Goal: Task Accomplishment & Management: Manage account settings

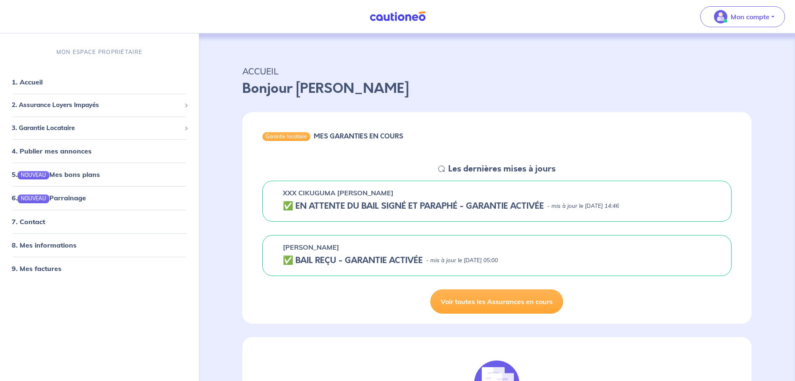
click at [325, 209] on h5 "✅️️️ EN ATTENTE DU BAIL SIGNÉ ET PARAPHÉ - GARANTIE ACTIVÉE" at bounding box center [413, 206] width 261 height 10
drag, startPoint x: 472, startPoint y: 205, endPoint x: 544, endPoint y: 199, distance: 73.0
click at [544, 199] on div "XXX CIKUGUMA [PERSON_NAME] ✅️️️ EN ATTENTE DU BAIL SIGNÉ ET PARAPHÉ - GARANTIE …" at bounding box center [497, 201] width 469 height 41
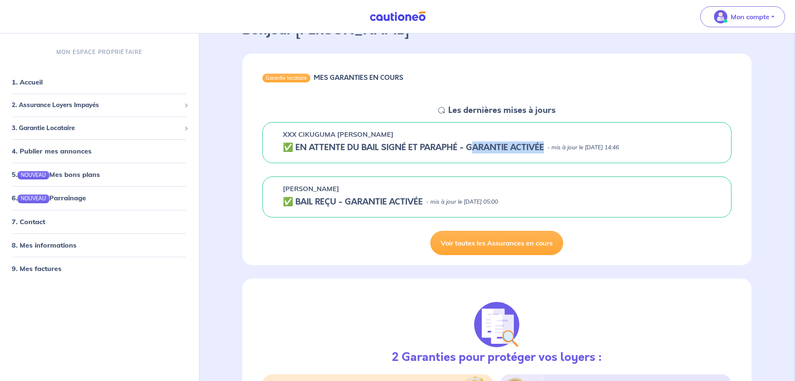
scroll to position [36, 0]
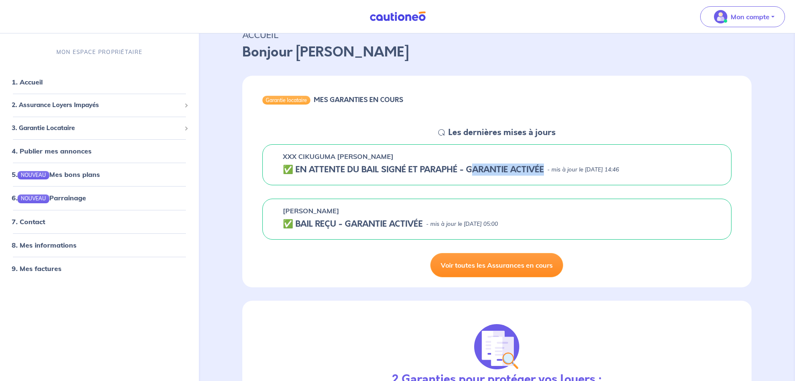
click at [456, 258] on link "Voir toutes les Assurances en cours" at bounding box center [497, 265] width 133 height 24
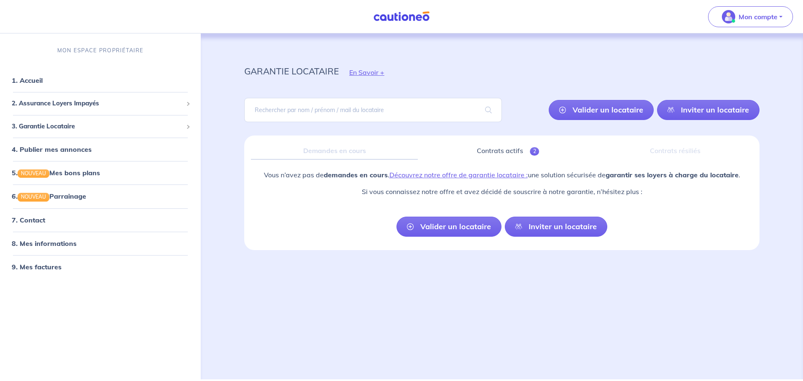
click at [586, 110] on link "Valider un locataire" at bounding box center [600, 110] width 105 height 20
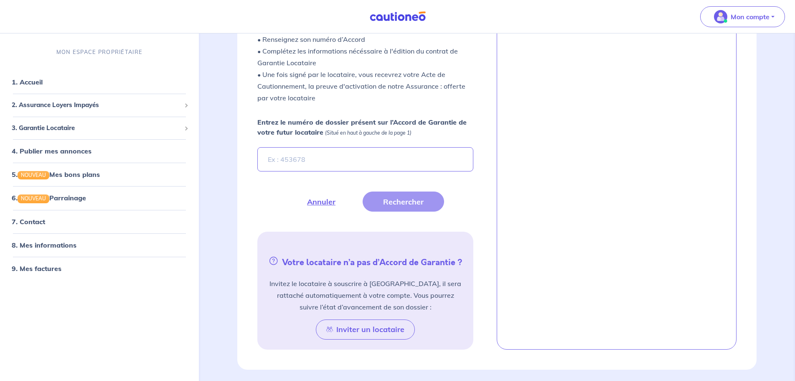
scroll to position [219, 0]
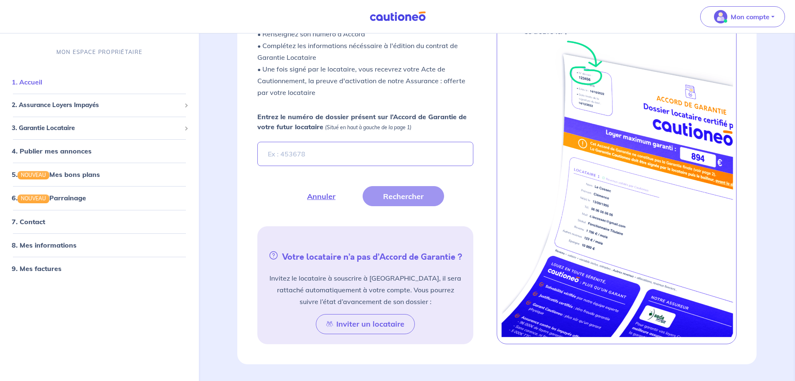
click at [38, 82] on link "1. Accueil" at bounding box center [27, 82] width 31 height 8
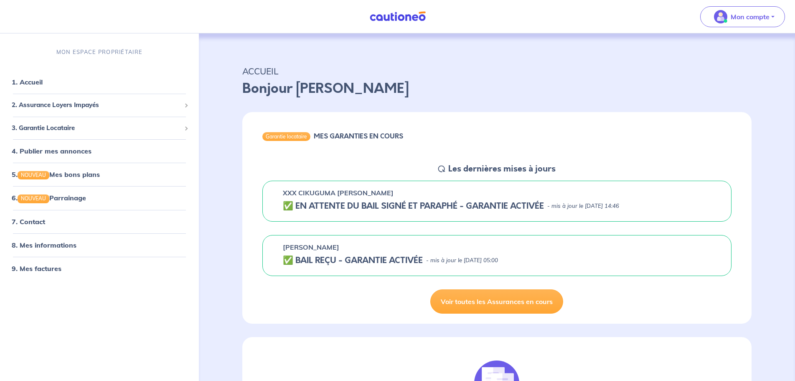
click at [403, 209] on h5 "✅️️️ EN ATTENTE DU BAIL SIGNÉ ET PARAPHÉ - GARANTIE ACTIVÉE" at bounding box center [413, 206] width 261 height 10
click at [350, 206] on h5 "✅️️️ EN ATTENTE DU BAIL SIGNÉ ET PARAPHÉ - GARANTIE ACTIVÉE" at bounding box center [413, 206] width 261 height 10
drag, startPoint x: 327, startPoint y: 205, endPoint x: 482, endPoint y: 198, distance: 154.4
click at [482, 198] on div "XXX CIKUGUMA LINDA ✅️️️ EN ATTENTE DU BAIL SIGNÉ ET PARAPHÉ - GARANTIE ACTIVÉE …" at bounding box center [497, 201] width 469 height 41
click at [53, 129] on span "3. Garantie Locataire" at bounding box center [96, 128] width 169 height 10
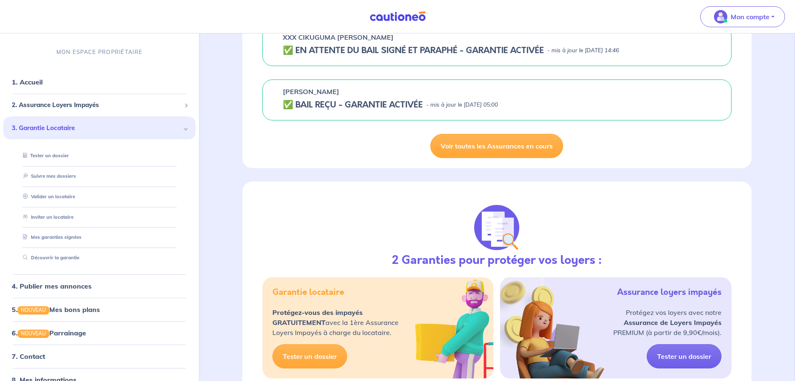
scroll to position [78, 0]
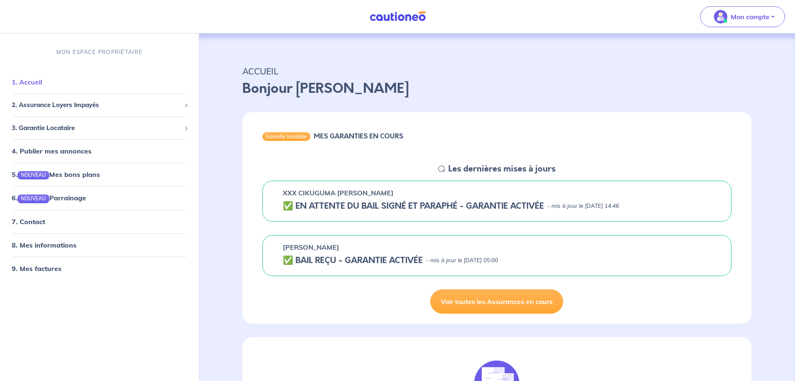
click at [38, 85] on link "1. Accueil" at bounding box center [27, 82] width 31 height 8
drag, startPoint x: 255, startPoint y: 93, endPoint x: 286, endPoint y: 92, distance: 31.8
click at [255, 93] on p "Bonjour [PERSON_NAME]" at bounding box center [497, 89] width 510 height 20
click at [303, 90] on p "Bonjour [PERSON_NAME]" at bounding box center [497, 89] width 510 height 20
click at [748, 18] on p "Mon compte" at bounding box center [750, 17] width 39 height 10
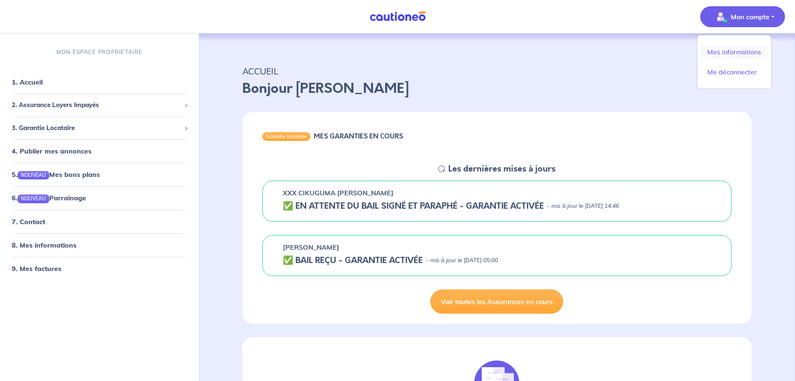
click at [730, 54] on link "Mes informations" at bounding box center [734, 51] width 67 height 13
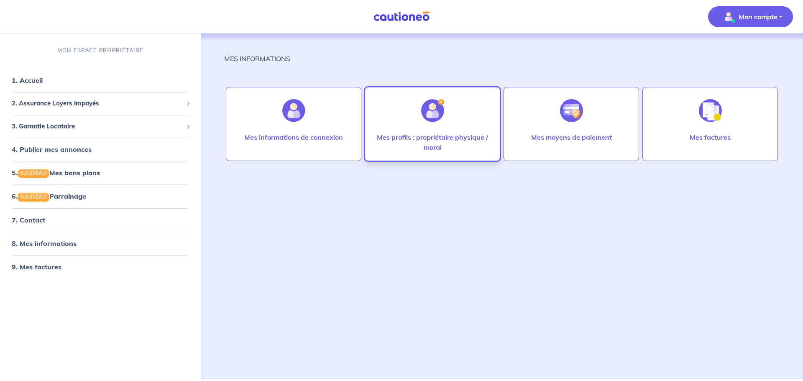
click at [458, 121] on div "Mes profils : propriétaire physique / moral" at bounding box center [431, 124] width 135 height 74
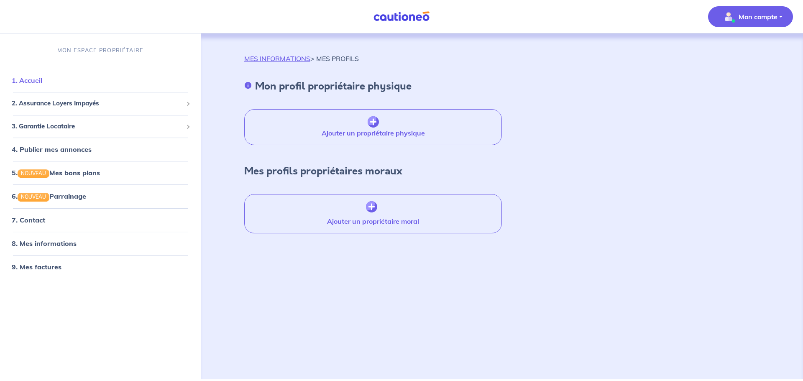
click at [31, 80] on link "1. Accueil" at bounding box center [27, 80] width 31 height 8
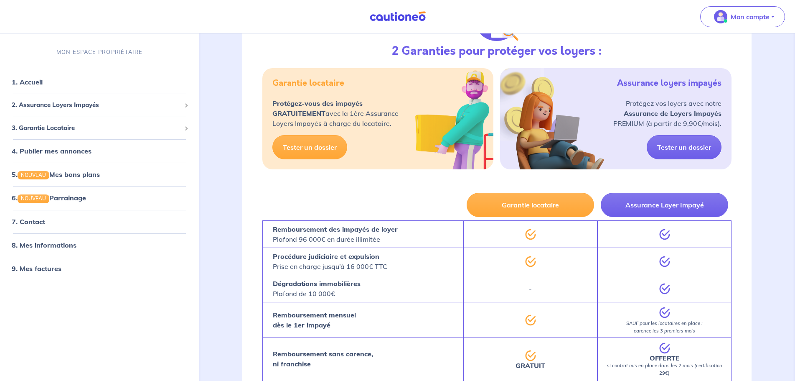
scroll to position [287, 0]
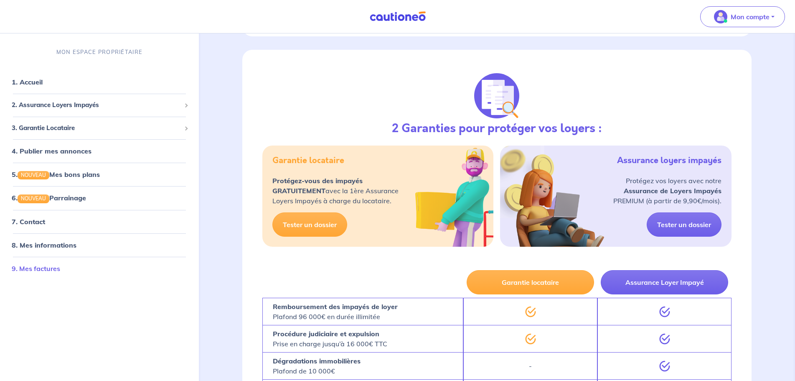
click at [49, 264] on link "9. Mes factures" at bounding box center [36, 268] width 48 height 8
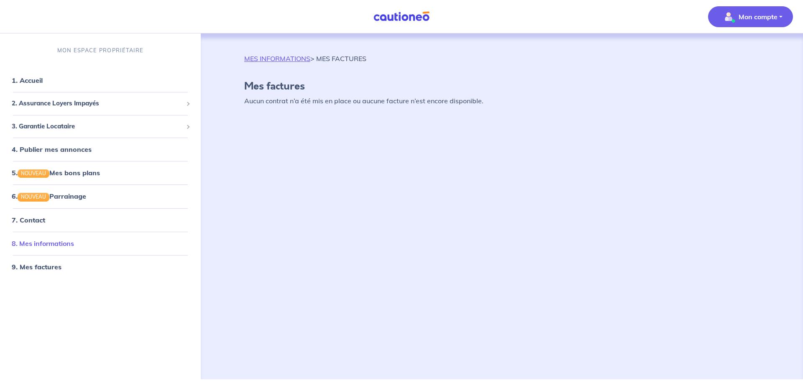
click at [41, 245] on link "8. Mes informations" at bounding box center [43, 243] width 62 height 8
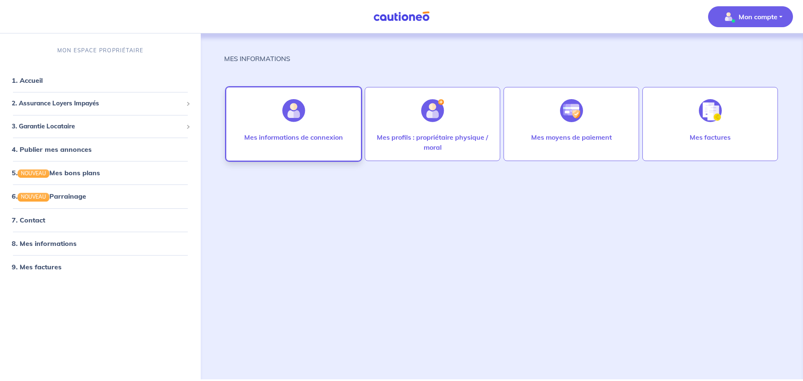
click at [260, 143] on div "Mes informations de connexion" at bounding box center [293, 145] width 112 height 27
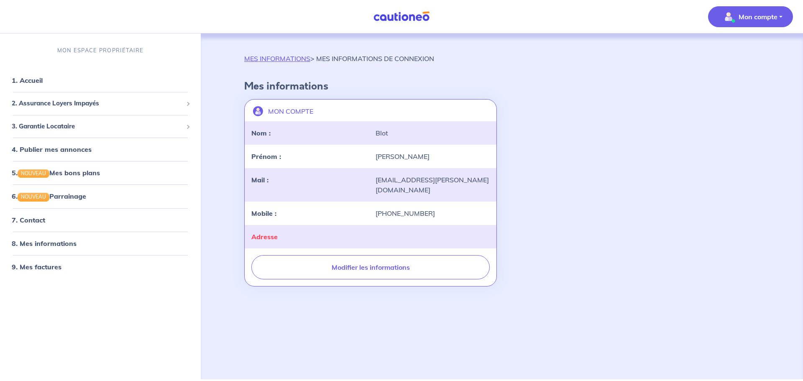
click at [369, 232] on div "Adresse" at bounding box center [308, 237] width 124 height 10
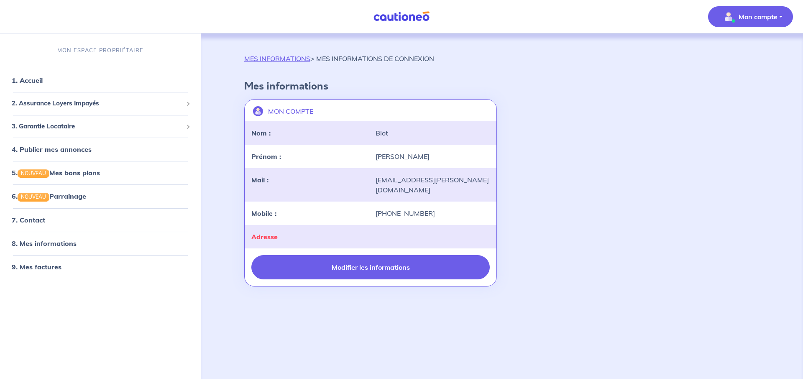
click at [376, 255] on button "Modifier les informations" at bounding box center [370, 267] width 238 height 24
select select "FR"
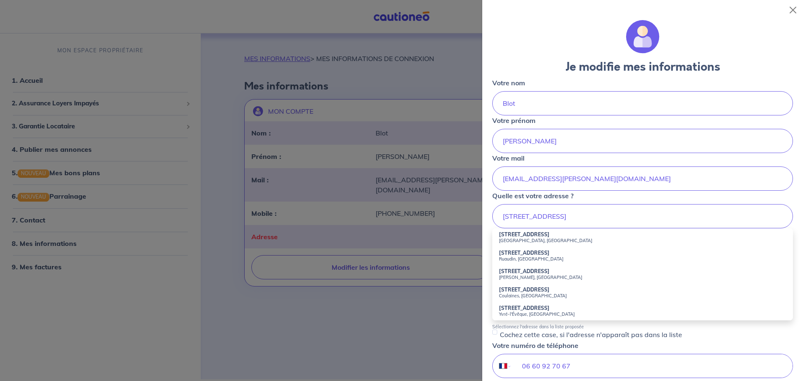
click at [499, 232] on strong "[STREET_ADDRESS]" at bounding box center [524, 234] width 51 height 6
type input "[STREET_ADDRESS]"
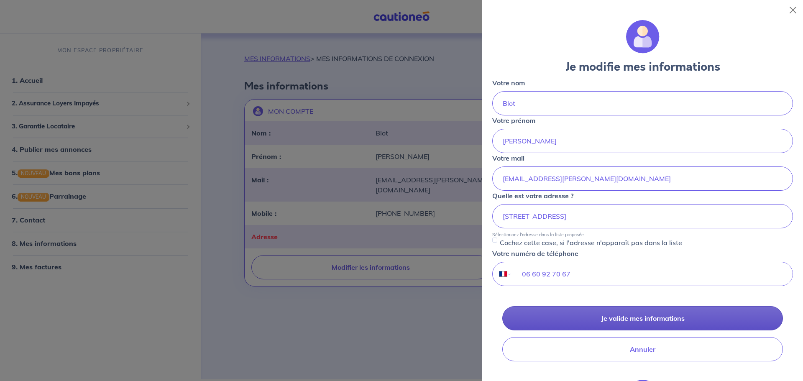
click at [536, 319] on button "Je valide mes informations" at bounding box center [642, 318] width 280 height 24
click at [608, 317] on button "Je valide mes informations" at bounding box center [642, 318] width 280 height 24
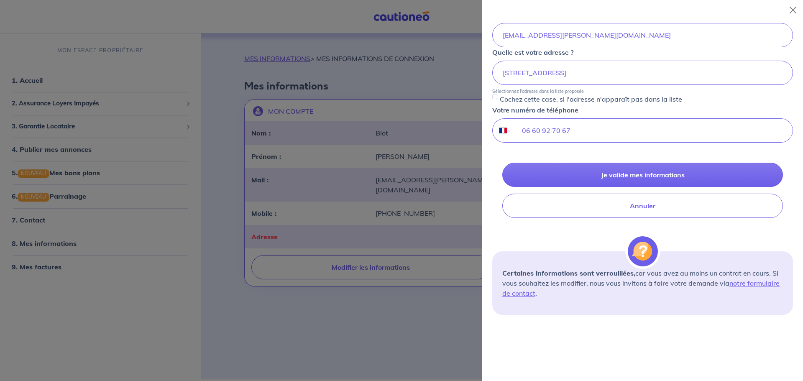
scroll to position [144, 0]
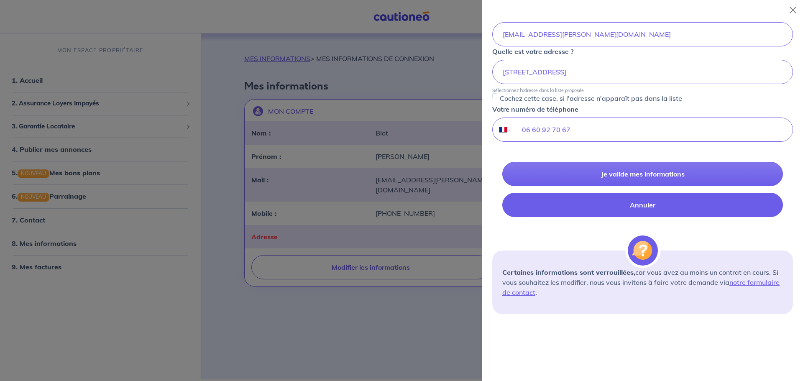
click at [590, 211] on button "Annuler" at bounding box center [642, 205] width 280 height 24
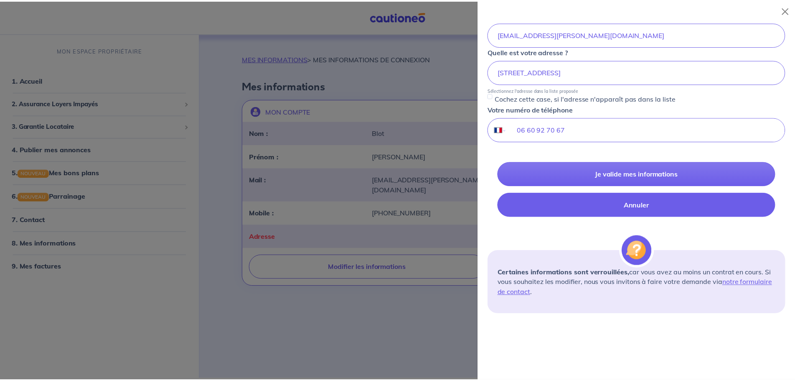
scroll to position [0, 0]
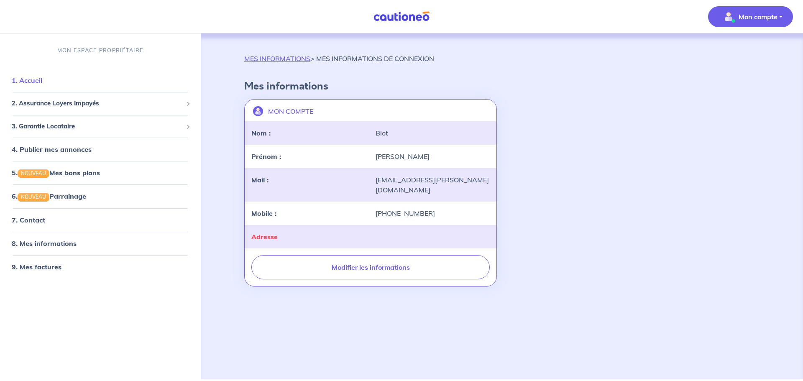
click at [33, 80] on link "1. Accueil" at bounding box center [27, 80] width 31 height 8
